Goal: Transaction & Acquisition: Purchase product/service

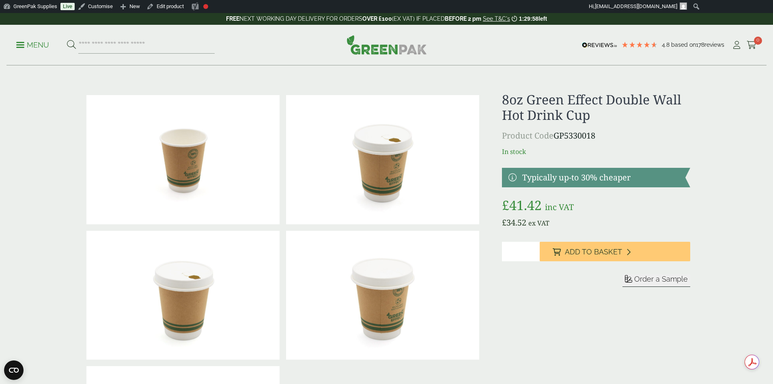
click at [365, 52] on img at bounding box center [387, 44] width 80 height 19
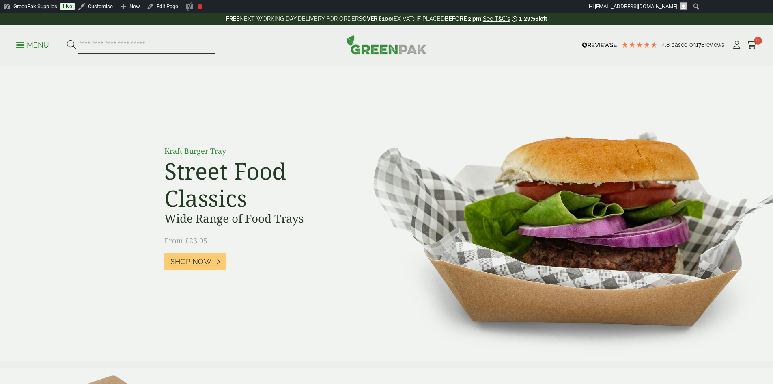
click at [125, 45] on input "search" at bounding box center [146, 45] width 136 height 17
click at [748, 45] on icon at bounding box center [752, 45] width 10 height 8
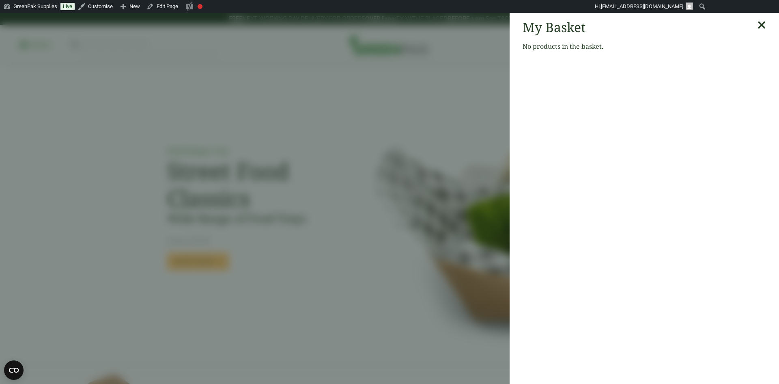
click at [758, 24] on icon at bounding box center [762, 24] width 9 height 11
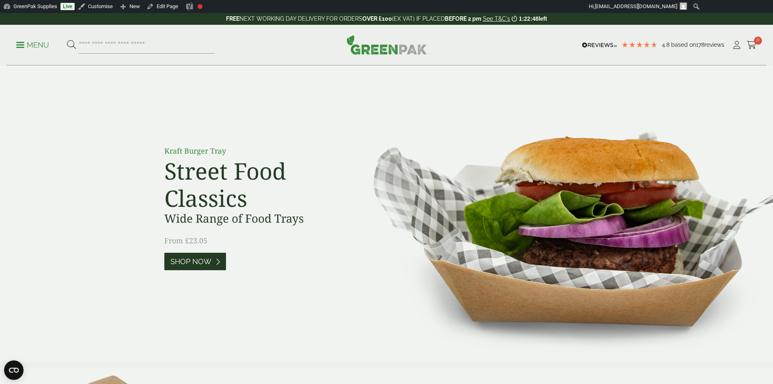
click at [209, 263] on span "Shop Now" at bounding box center [190, 261] width 41 height 9
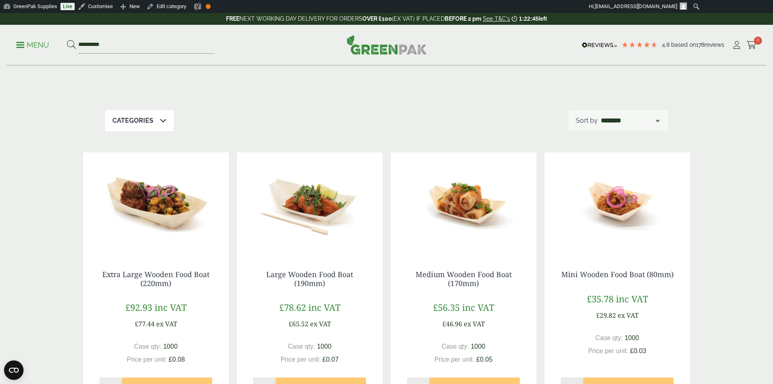
scroll to position [122, 0]
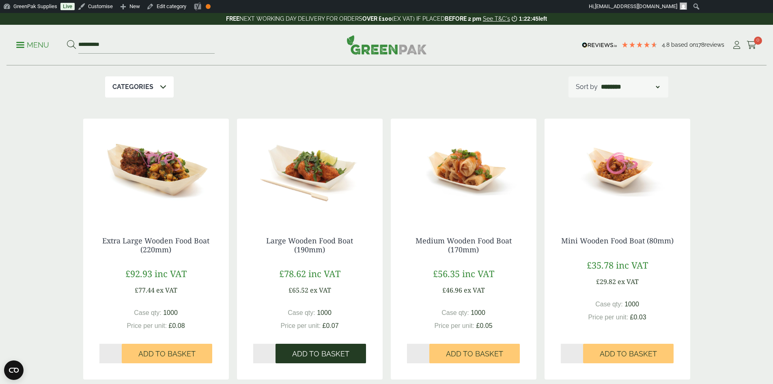
click at [309, 352] on span "Add to Basket" at bounding box center [320, 353] width 57 height 9
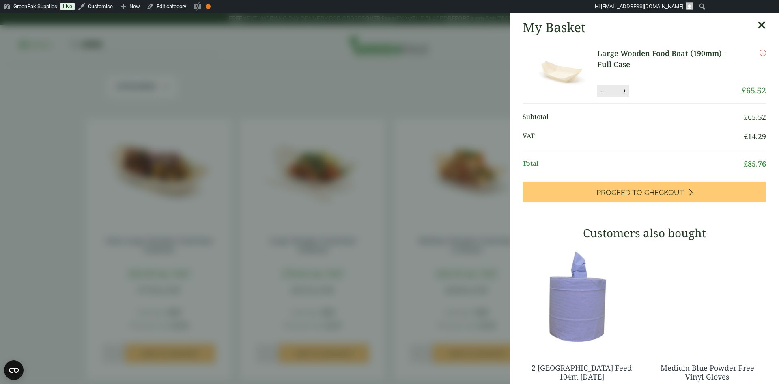
click at [256, 62] on aside "My Basket Large Wooden Food Boat (190mm) - Full Case Large Wooden Food Boat (19…" at bounding box center [389, 198] width 779 height 371
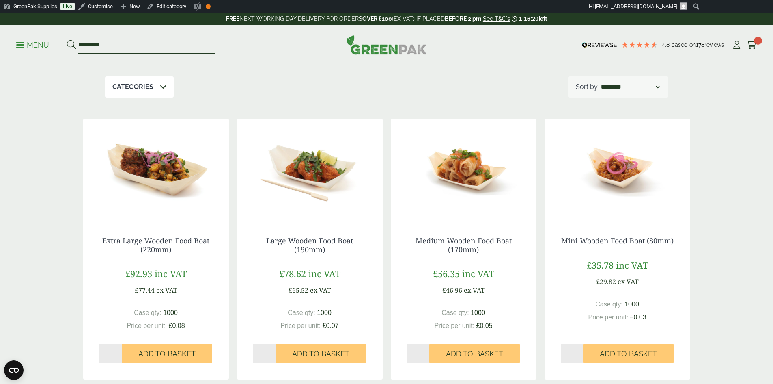
drag, startPoint x: 125, startPoint y: 41, endPoint x: 48, endPoint y: 39, distance: 77.1
click at [48, 39] on ul "**********" at bounding box center [115, 45] width 198 height 17
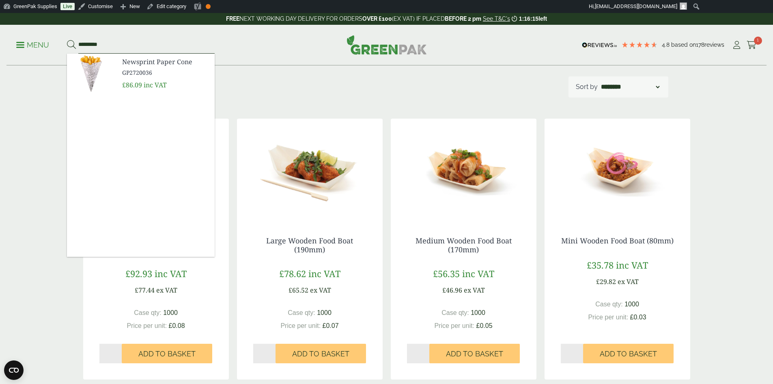
type input "*********"
click at [93, 60] on img at bounding box center [91, 73] width 49 height 39
